Goal: Task Accomplishment & Management: Manage account settings

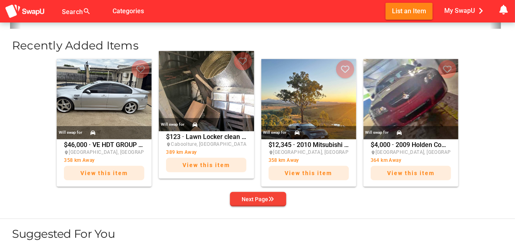
scroll to position [308, 0]
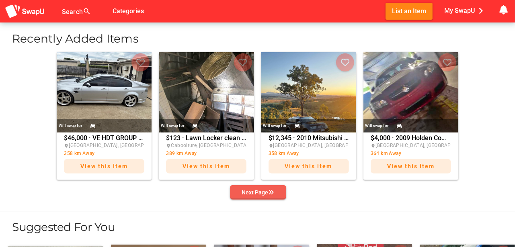
click at [265, 192] on div "Next Page" at bounding box center [258, 193] width 32 height 10
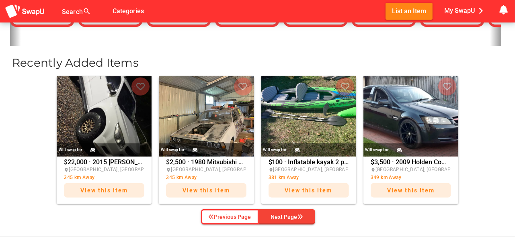
scroll to position [281, 0]
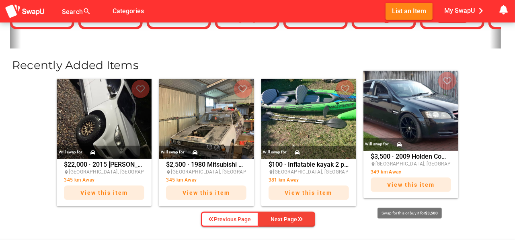
click at [408, 183] on span "View this item" at bounding box center [410, 185] width 47 height 6
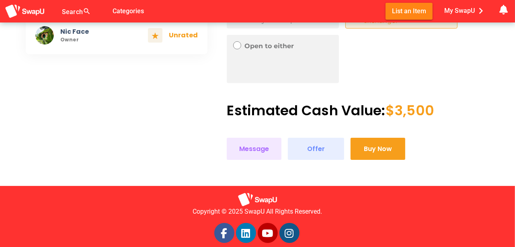
scroll to position [361, 0]
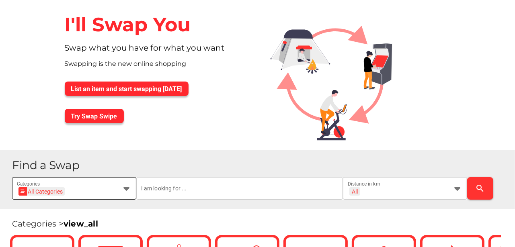
click at [128, 187] on icon at bounding box center [127, 189] width 10 height 10
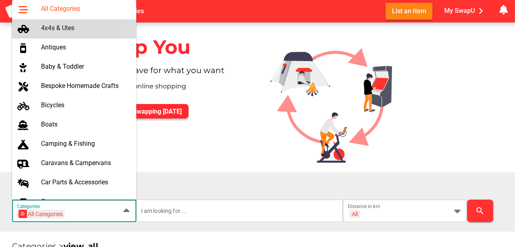
click at [46, 28] on div "4x4s & Utes" at bounding box center [85, 28] width 89 height 8
type input "4x4s & Utes"
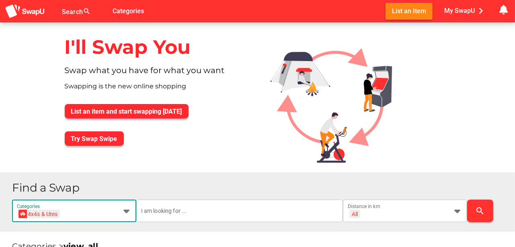
scroll to position [0, 29]
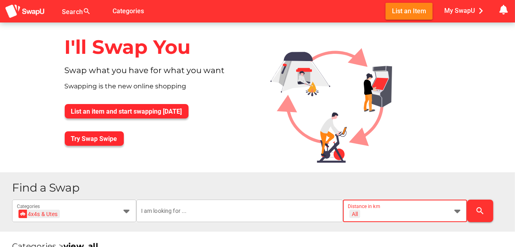
click at [458, 211] on icon at bounding box center [458, 211] width 10 height 10
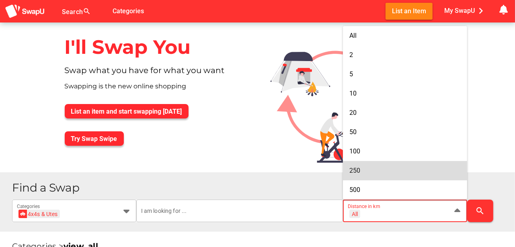
click at [353, 167] on span "250" at bounding box center [354, 171] width 11 height 8
type input "+ 250 km"
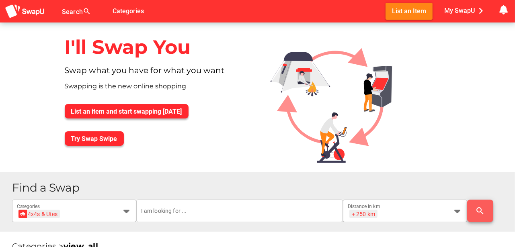
click at [477, 209] on icon "search" at bounding box center [481, 211] width 10 height 10
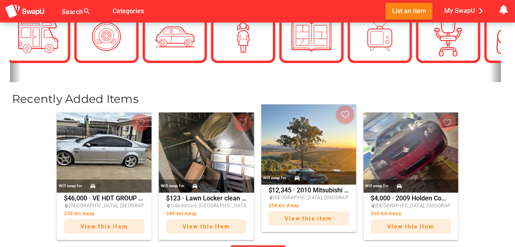
scroll to position [254, 0]
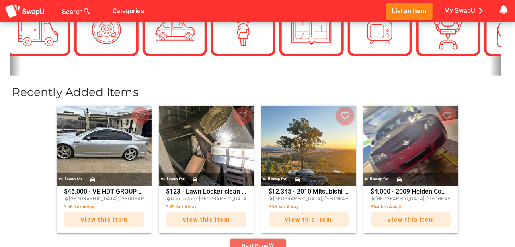
click at [269, 242] on div "Next Page" at bounding box center [258, 246] width 32 height 10
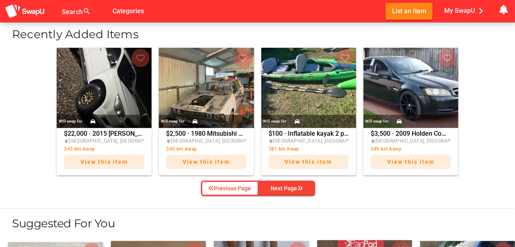
scroll to position [314, 0]
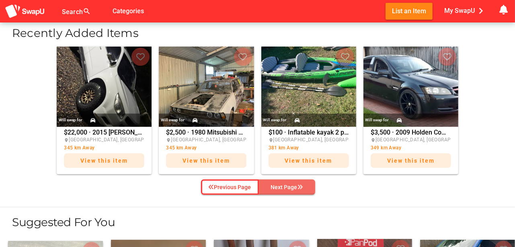
click at [289, 186] on div "Next Page" at bounding box center [287, 188] width 32 height 10
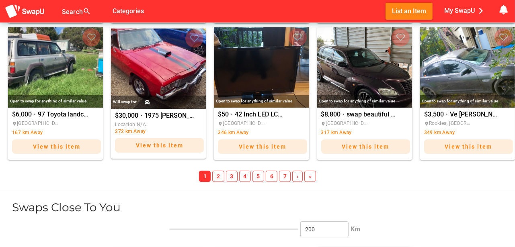
scroll to position [944, 0]
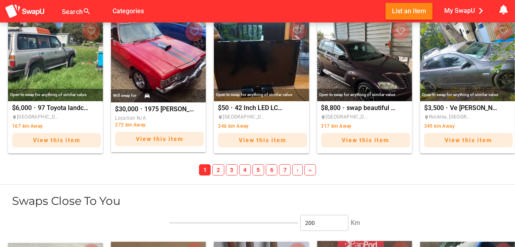
click at [217, 169] on span "2" at bounding box center [218, 169] width 12 height 11
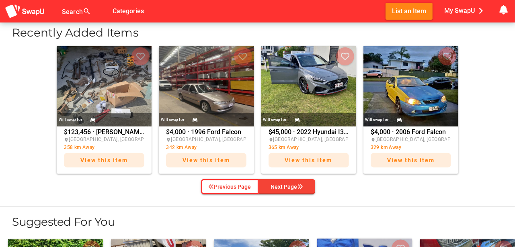
scroll to position [314, 0]
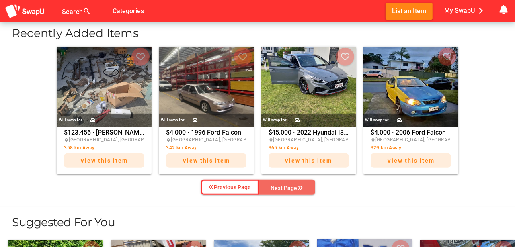
click at [292, 184] on div "Next Page" at bounding box center [287, 188] width 32 height 10
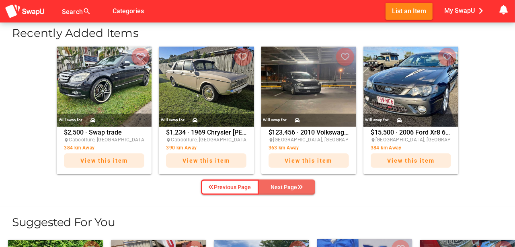
click at [292, 184] on div "Next Page" at bounding box center [287, 188] width 32 height 10
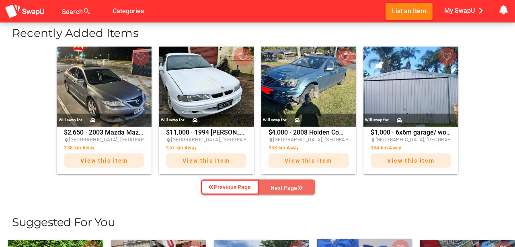
click at [292, 184] on div "Next Page" at bounding box center [287, 188] width 32 height 10
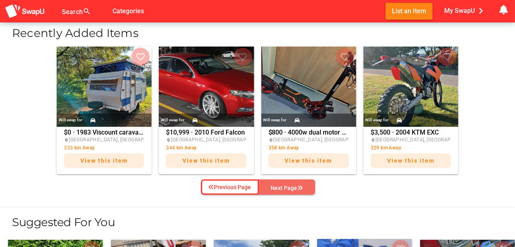
click at [292, 184] on div "Next Page" at bounding box center [287, 188] width 32 height 10
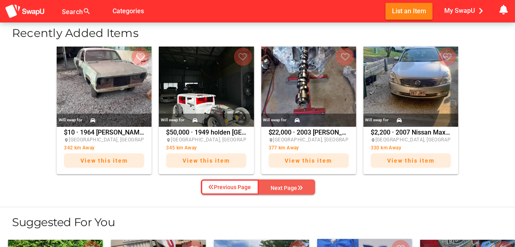
click at [287, 187] on div "Next Page" at bounding box center [287, 188] width 32 height 10
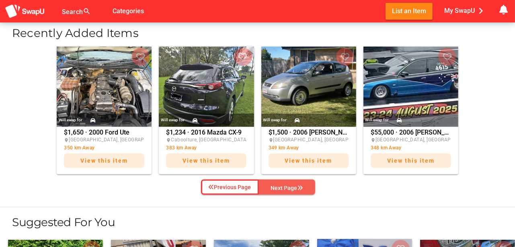
click at [287, 187] on div "Next Page" at bounding box center [287, 188] width 32 height 10
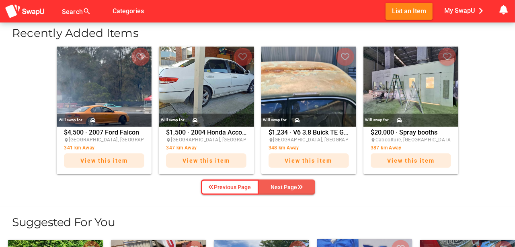
click at [287, 187] on div "Next Page" at bounding box center [287, 188] width 32 height 10
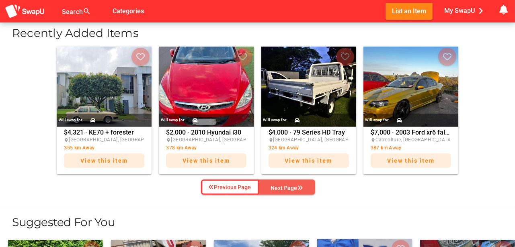
click at [287, 187] on div "Next Page" at bounding box center [287, 188] width 32 height 10
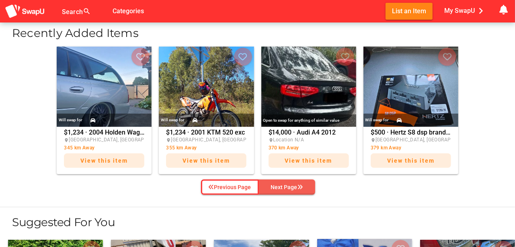
click at [287, 187] on div "Next Page" at bounding box center [287, 188] width 32 height 10
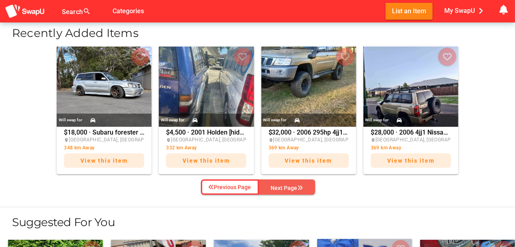
click at [287, 187] on div "Next Page" at bounding box center [287, 188] width 32 height 10
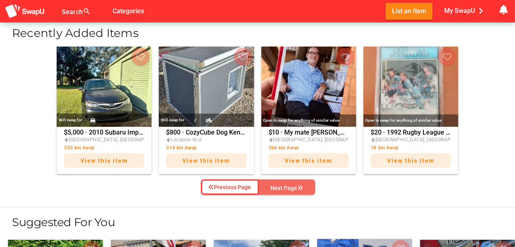
click at [287, 187] on div "Next Page" at bounding box center [287, 188] width 32 height 10
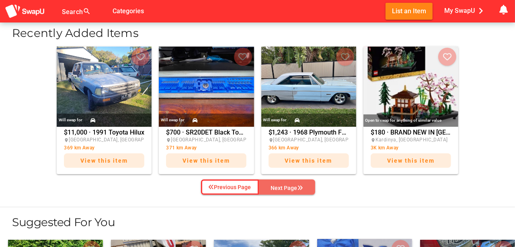
click at [287, 187] on div "Next Page" at bounding box center [287, 188] width 32 height 10
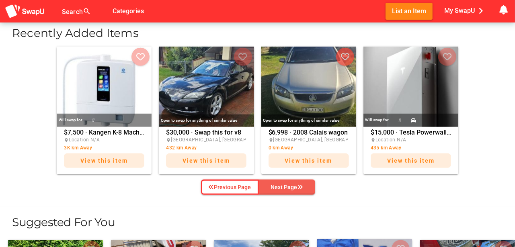
click at [287, 187] on div "Next Page" at bounding box center [287, 188] width 32 height 10
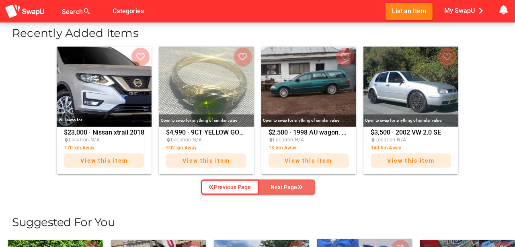
click at [287, 187] on div "Next Page" at bounding box center [287, 188] width 32 height 10
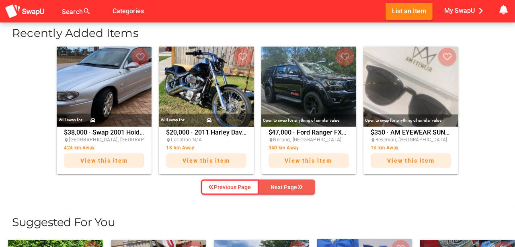
click at [287, 187] on div "Next Page" at bounding box center [287, 188] width 32 height 10
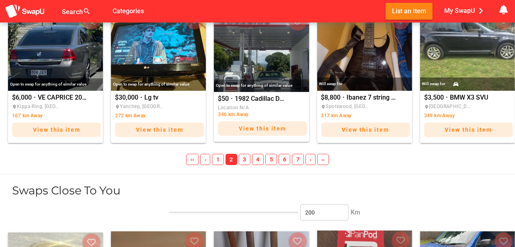
scroll to position [957, 0]
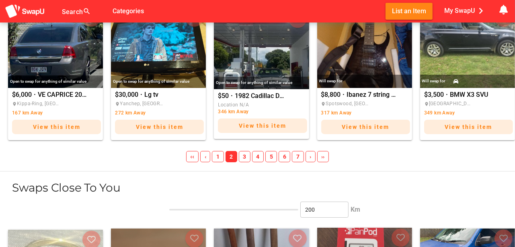
click at [244, 153] on span "3" at bounding box center [245, 156] width 12 height 11
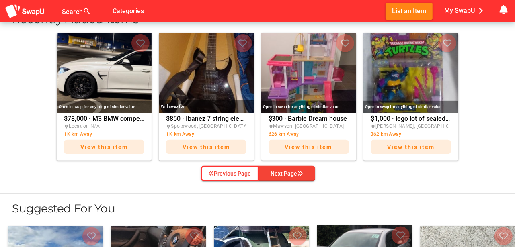
scroll to position [327, 0]
click at [231, 173] on div "Previous Page" at bounding box center [230, 174] width 43 height 10
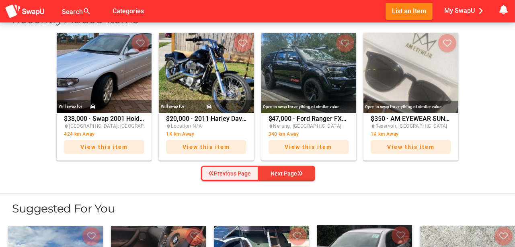
click at [232, 173] on div "Previous Page" at bounding box center [230, 174] width 43 height 10
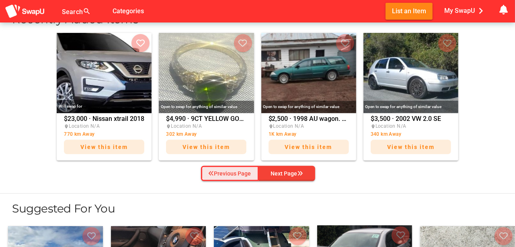
click at [232, 173] on div "Previous Page" at bounding box center [230, 174] width 43 height 10
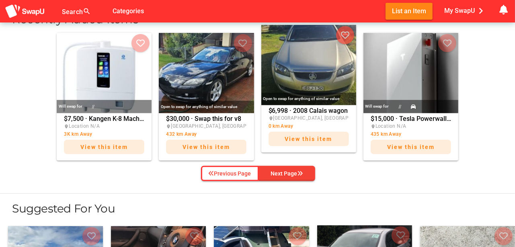
click at [319, 68] on img at bounding box center [308, 65] width 95 height 80
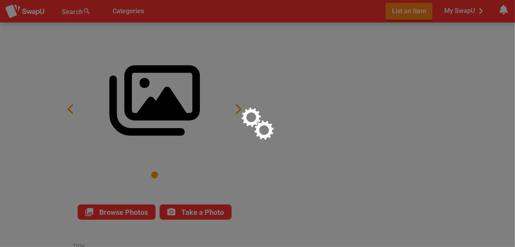
type input "2008 Calais wagon"
type textarea "VE V6 auto tow bar 6 stack cd player GPS Near new tyres brake pads replaced oil…"
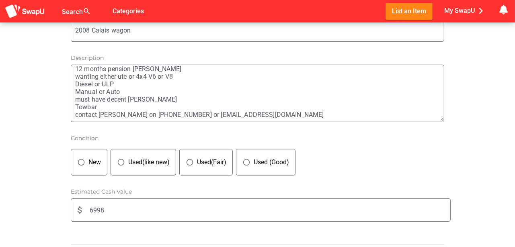
scroll to position [254, 0]
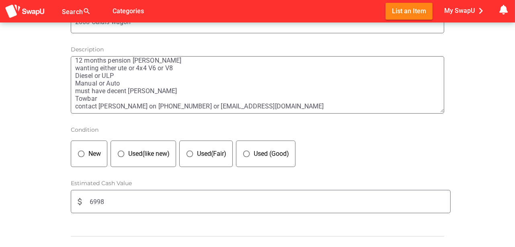
click at [94, 199] on input "6998" at bounding box center [270, 202] width 361 height 23
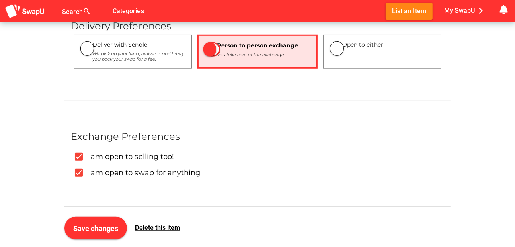
scroll to position [482, 0]
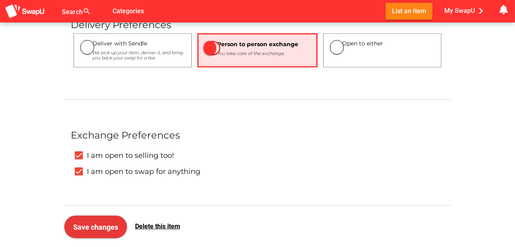
type input "5997"
click at [103, 223] on span "Save changes" at bounding box center [95, 227] width 45 height 8
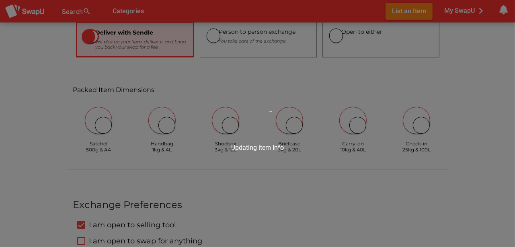
scroll to position [0, 0]
type input "2008 Calais wagon"
type textarea "VE V6 auto tow bar 6 stack cd player GPS Near new tyres brake pads replaced oil…"
type input "5997"
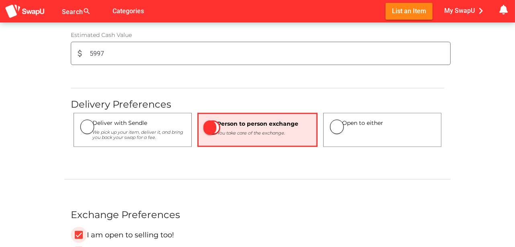
scroll to position [388, 0]
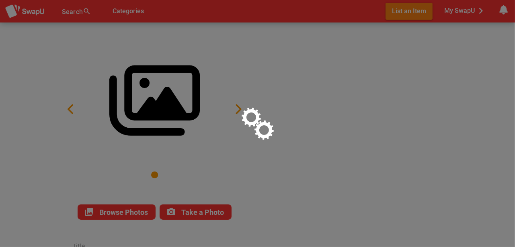
type input "2008 Calais wagon"
type textarea "VE V6 auto tow bar 6 stack cd player GPS Near new tyres brake pads replaced oil…"
type input "5997"
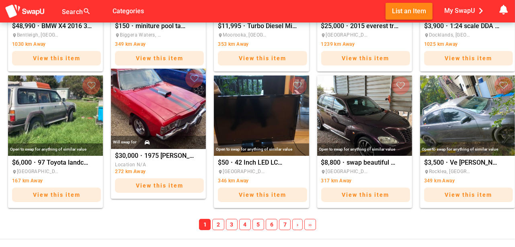
scroll to position [925, 0]
